Goal: Information Seeking & Learning: Learn about a topic

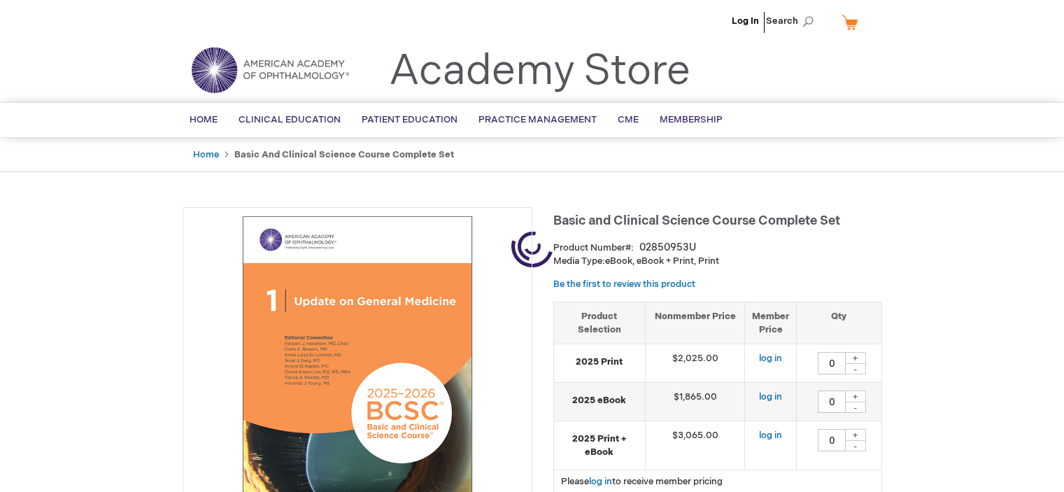
type input "0"
drag, startPoint x: 711, startPoint y: 213, endPoint x: 556, endPoint y: 213, distance: 155.3
click at [556, 213] on span "Basic and Clinical Science Course Complete Set" at bounding box center [696, 220] width 287 height 15
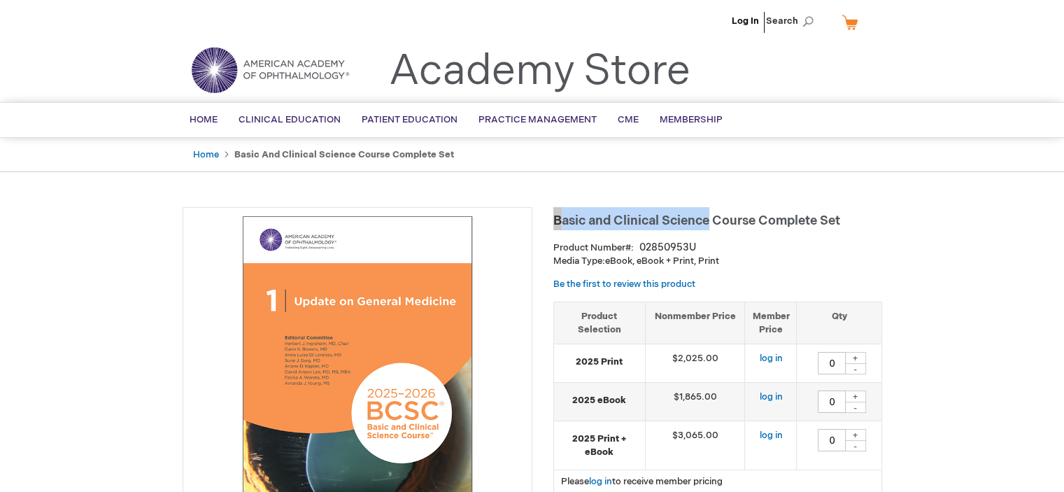
copy span "Basic and Clinical Science"
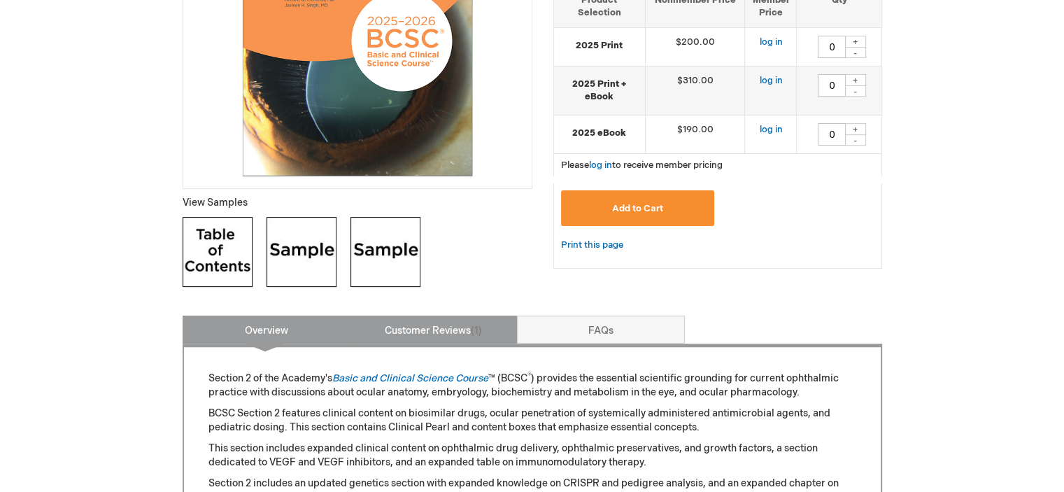
scroll to position [420, 0]
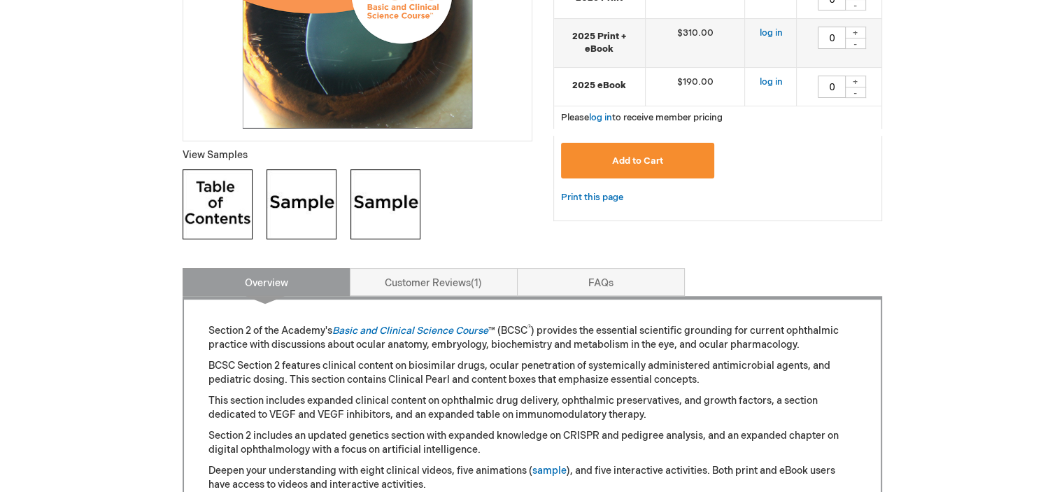
click at [307, 213] on img at bounding box center [302, 204] width 70 height 70
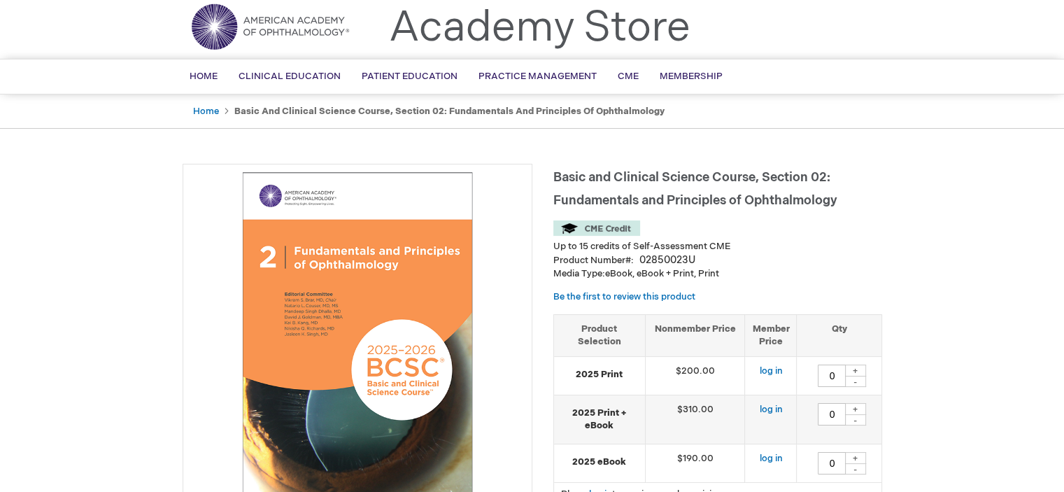
scroll to position [0, 0]
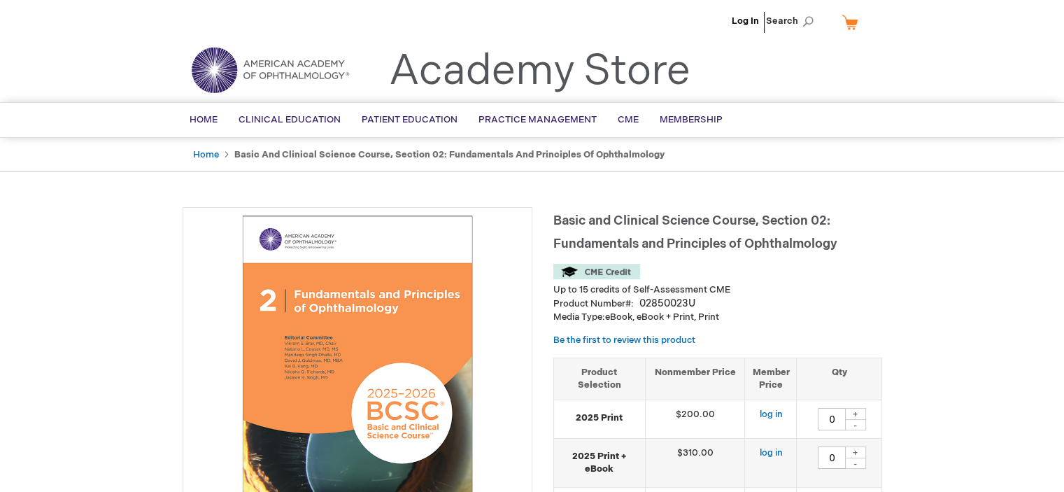
click at [243, 69] on img at bounding box center [270, 70] width 168 height 50
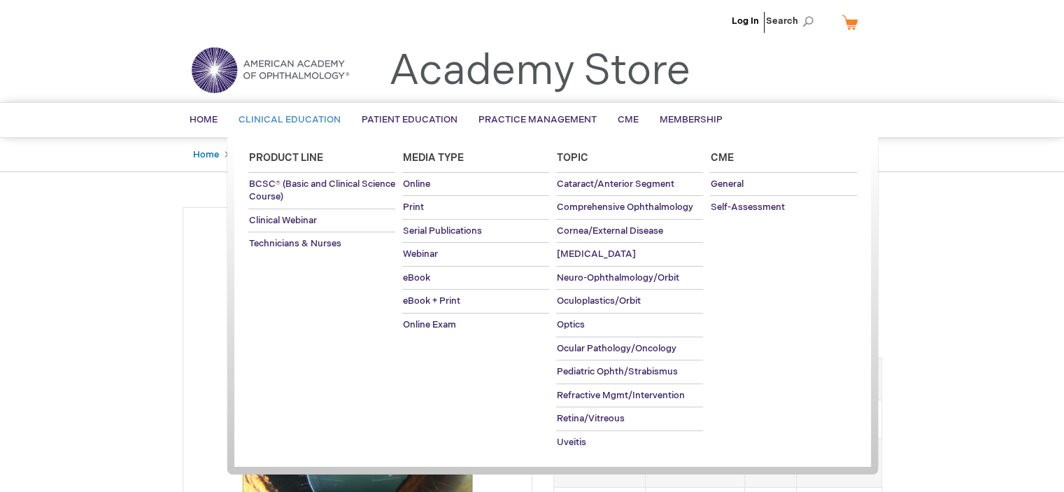
click at [278, 137] on ul "Product Line BCSC® (Basic and Clinical Science Course) Clinical Webinar Technic…" at bounding box center [552, 304] width 651 height 334
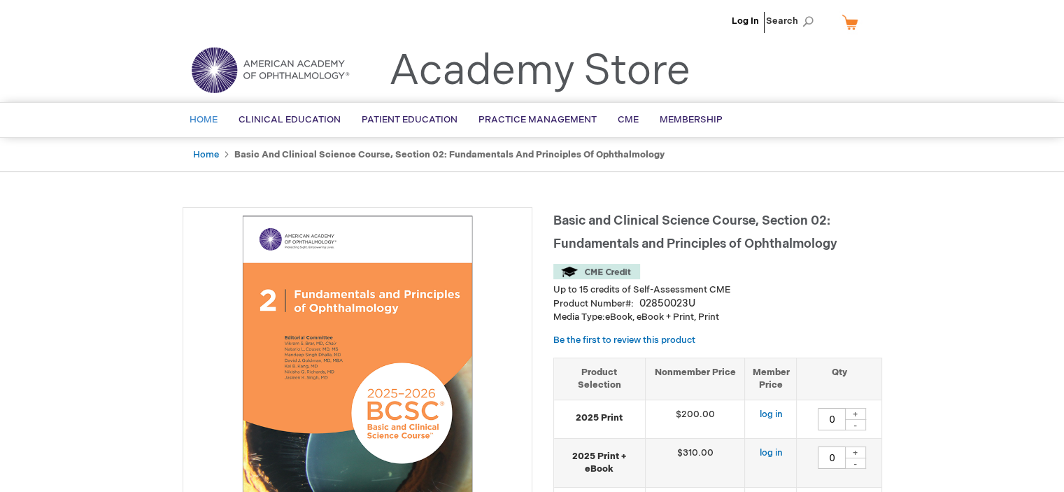
click at [202, 118] on span "Home" at bounding box center [204, 119] width 28 height 11
